Goal: Task Accomplishment & Management: Use online tool/utility

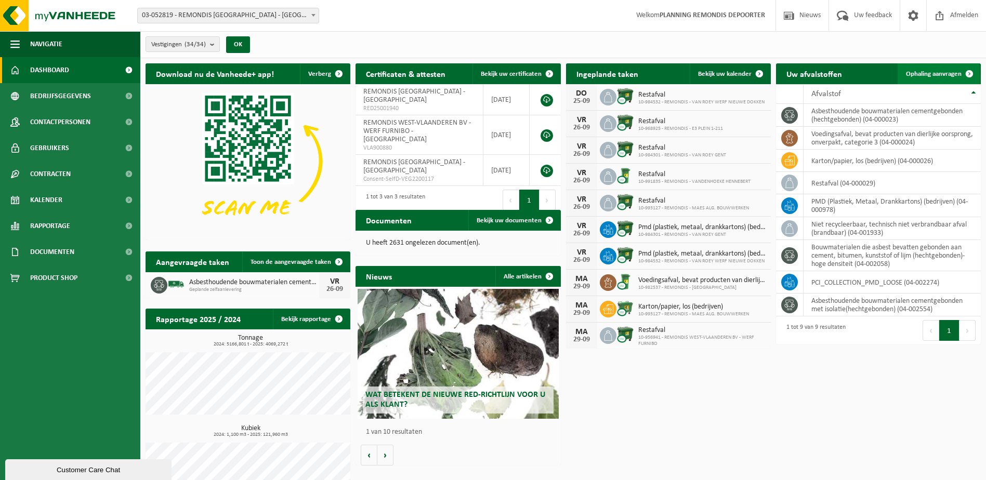
click at [919, 69] on link "Ophaling aanvragen" at bounding box center [939, 73] width 82 height 21
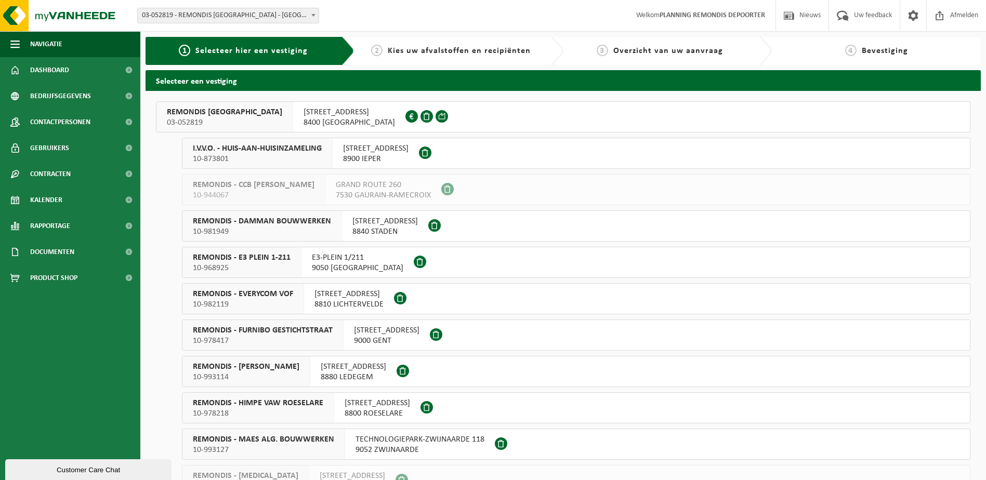
click at [252, 113] on span "REMONDIS [GEOGRAPHIC_DATA]" at bounding box center [224, 112] width 115 height 10
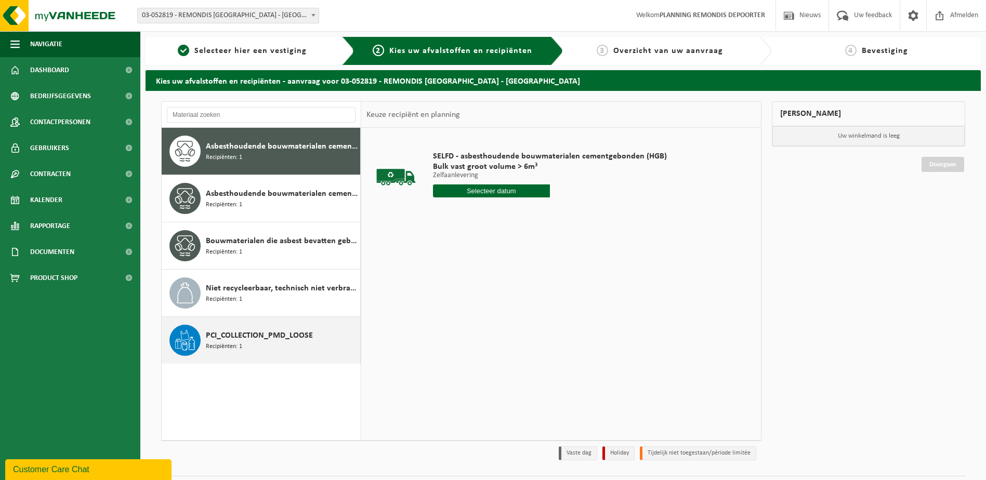
click at [249, 349] on div "PCI_COLLECTION_PMD_LOOSE Recipiënten: 1" at bounding box center [282, 340] width 152 height 31
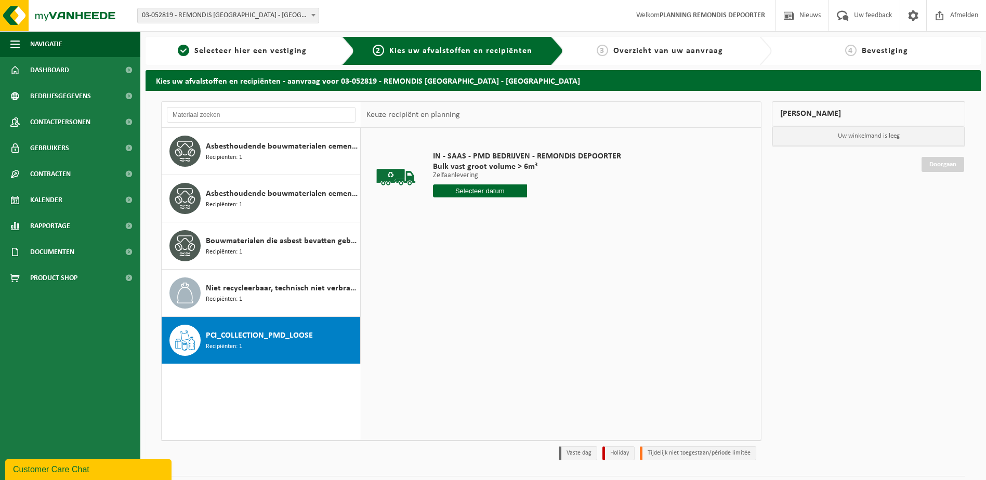
click at [498, 193] on input "text" at bounding box center [480, 191] width 94 height 13
click at [547, 214] on icon at bounding box center [551, 214] width 17 height 17
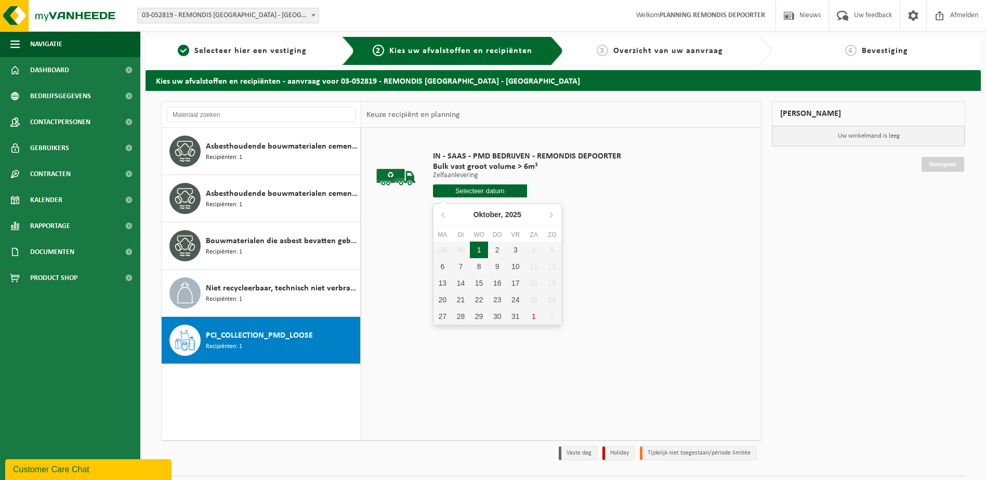
click at [479, 250] on div "1" at bounding box center [479, 250] width 18 height 17
type input "Van 2025-10-01"
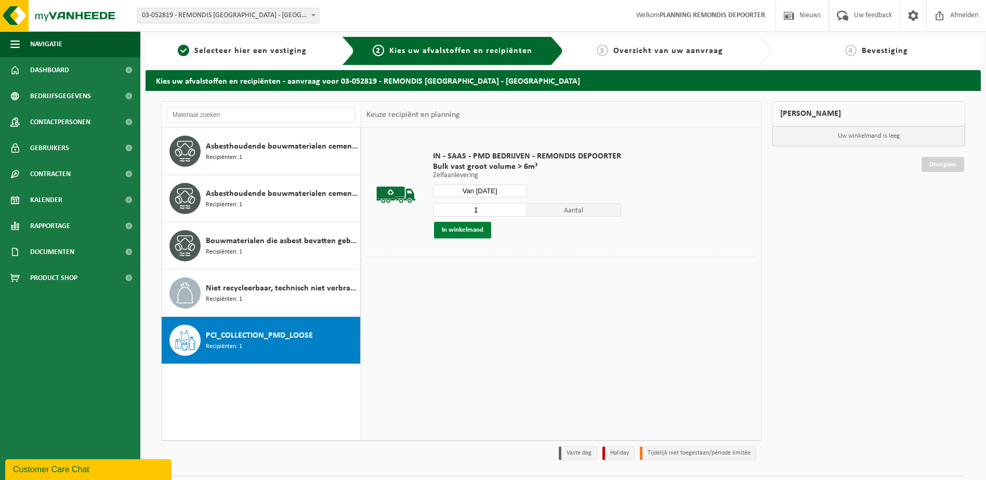
click at [473, 228] on button "In winkelmand" at bounding box center [462, 230] width 57 height 17
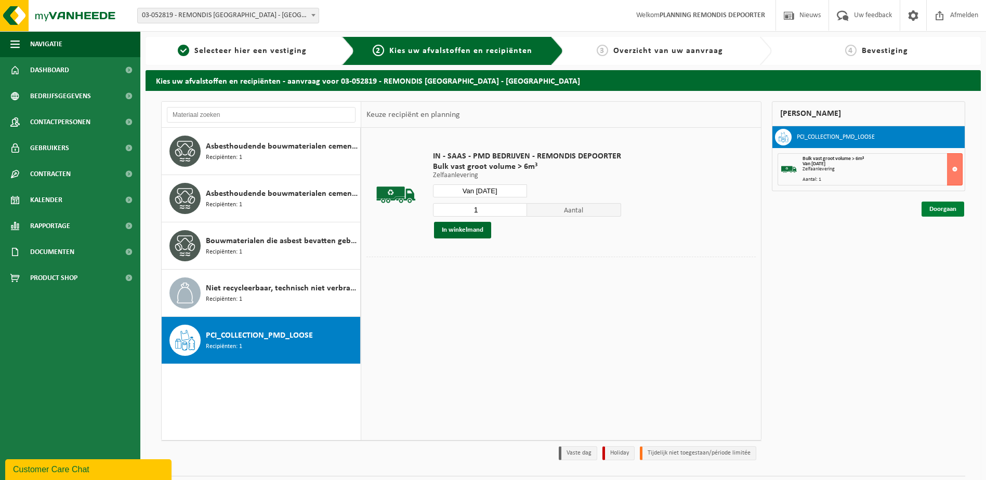
click at [938, 210] on link "Doorgaan" at bounding box center [943, 209] width 43 height 15
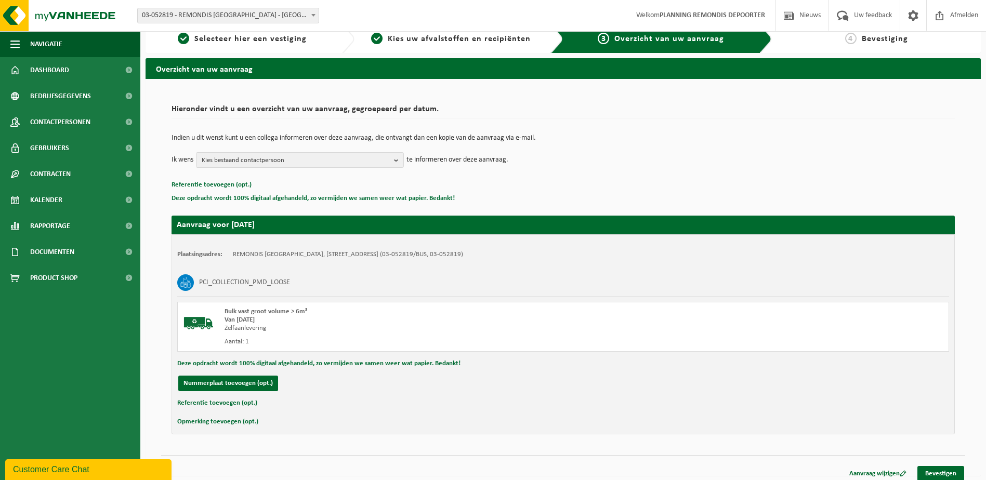
scroll to position [19, 0]
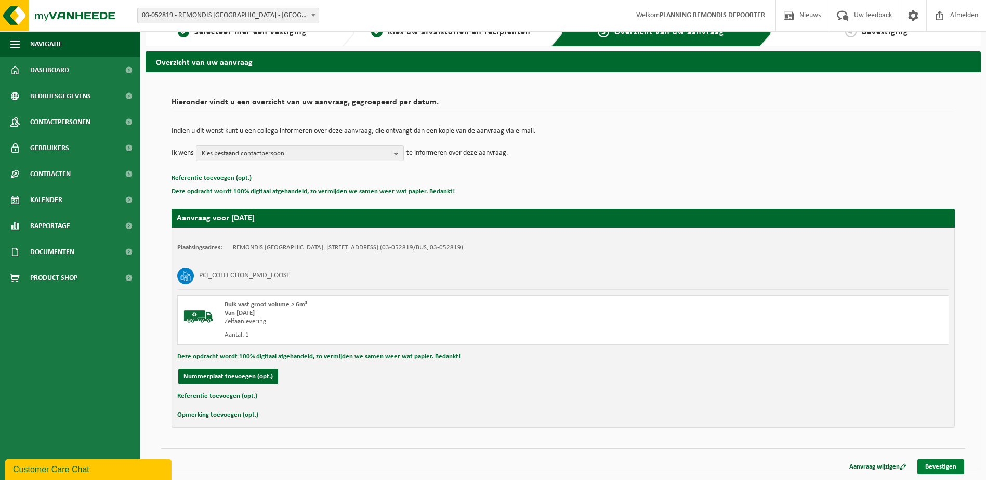
click at [929, 467] on link "Bevestigen" at bounding box center [940, 466] width 47 height 15
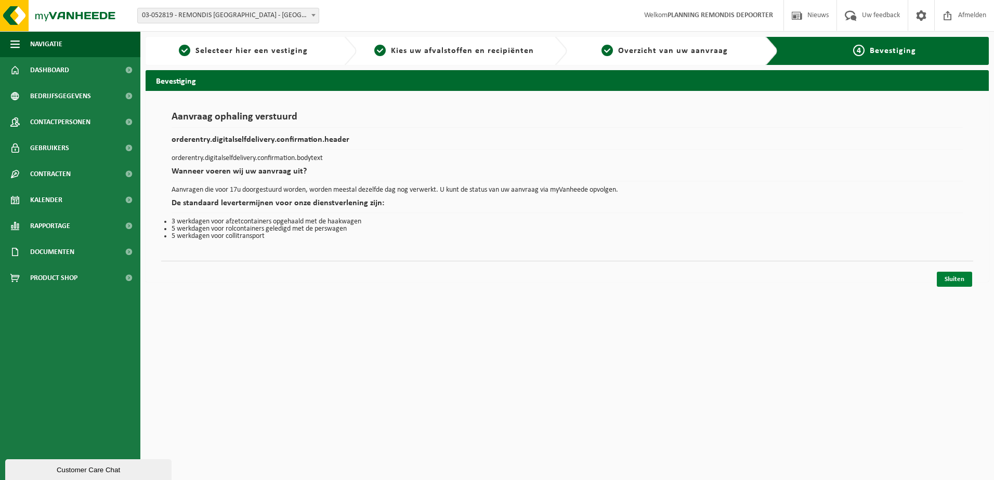
click at [959, 282] on link "Sluiten" at bounding box center [954, 279] width 35 height 15
